Goal: Information Seeking & Learning: Learn about a topic

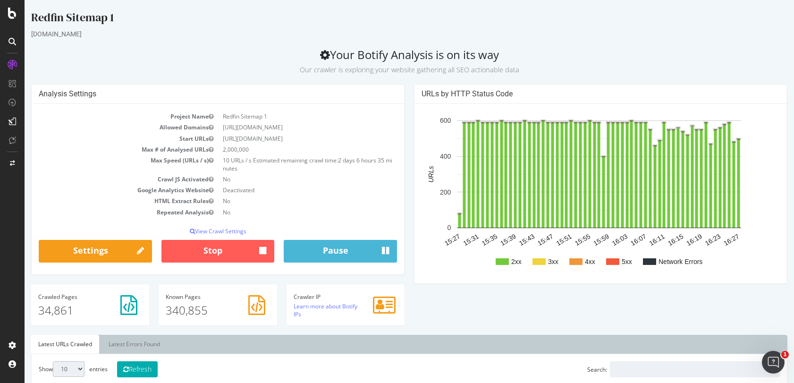
click at [610, 262] on rect "A chart." at bounding box center [612, 261] width 13 height 7
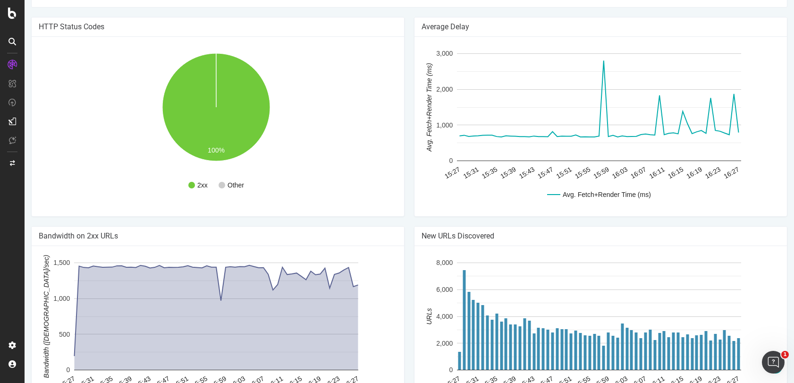
scroll to position [440, 0]
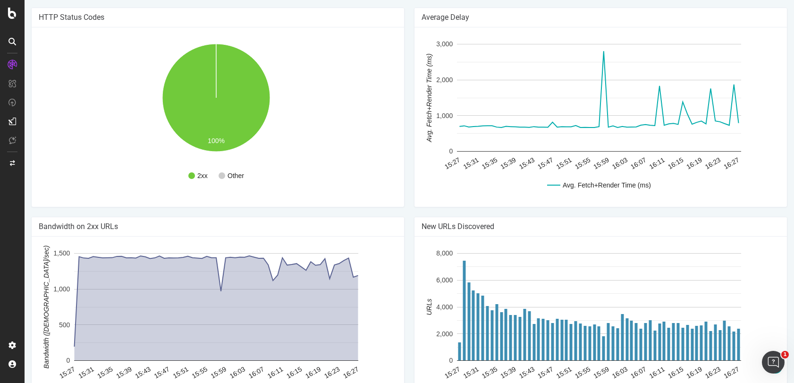
click at [231, 178] on text "Other" at bounding box center [236, 176] width 17 height 8
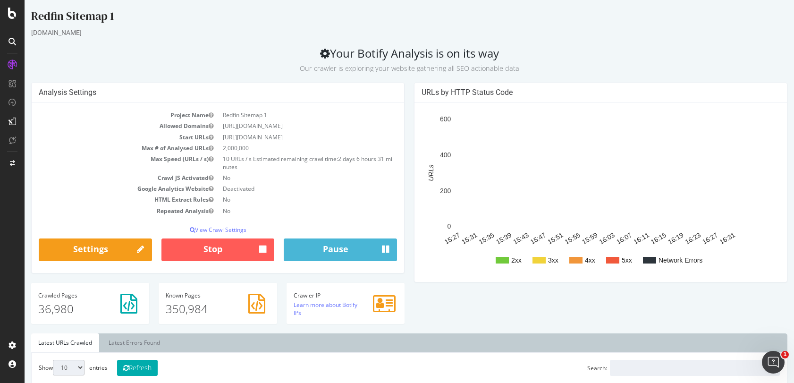
scroll to position [0, 0]
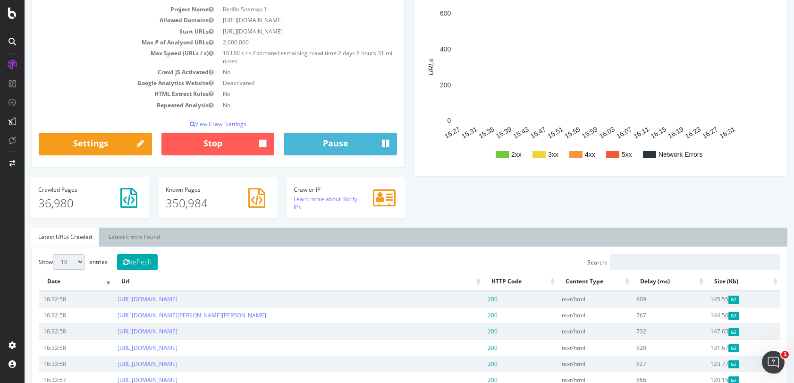
scroll to position [108, 0]
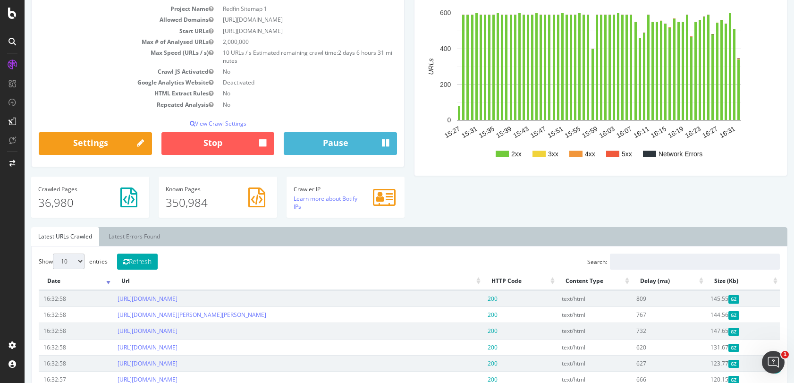
click at [504, 279] on th "HTTP Code" at bounding box center [520, 281] width 74 height 18
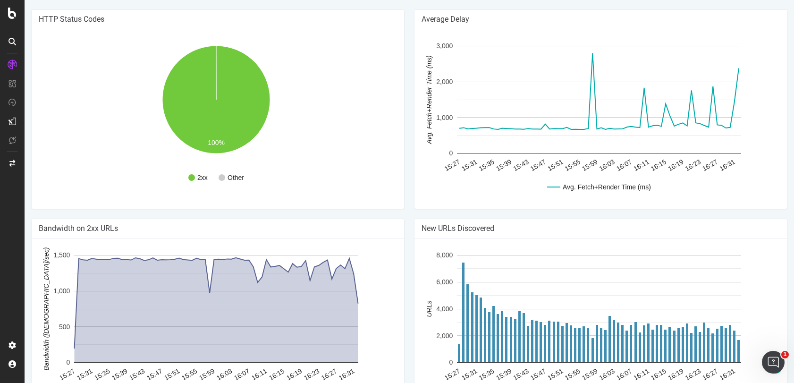
scroll to position [628, 0]
